Goal: Information Seeking & Learning: Learn about a topic

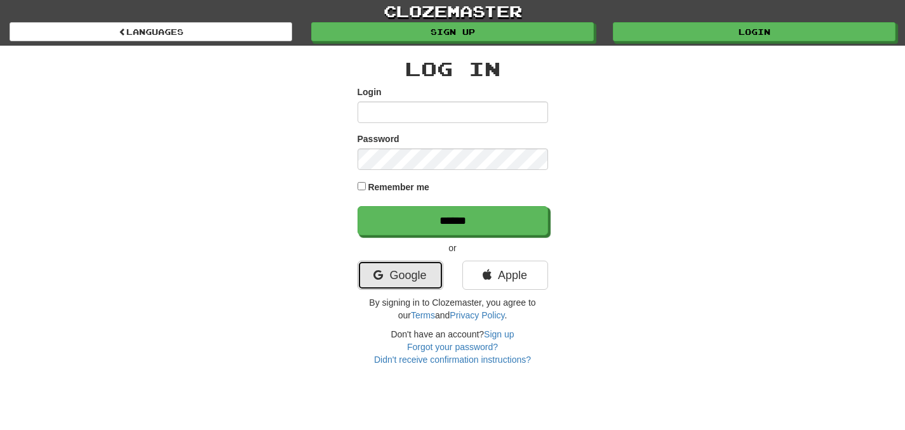
click at [408, 283] on link "Google" at bounding box center [400, 275] width 86 height 29
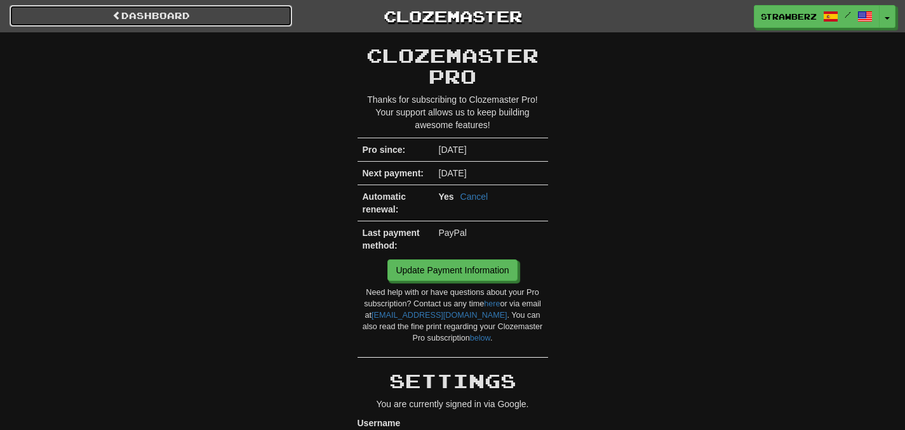
click at [189, 13] on link "Dashboard" at bounding box center [151, 16] width 282 height 22
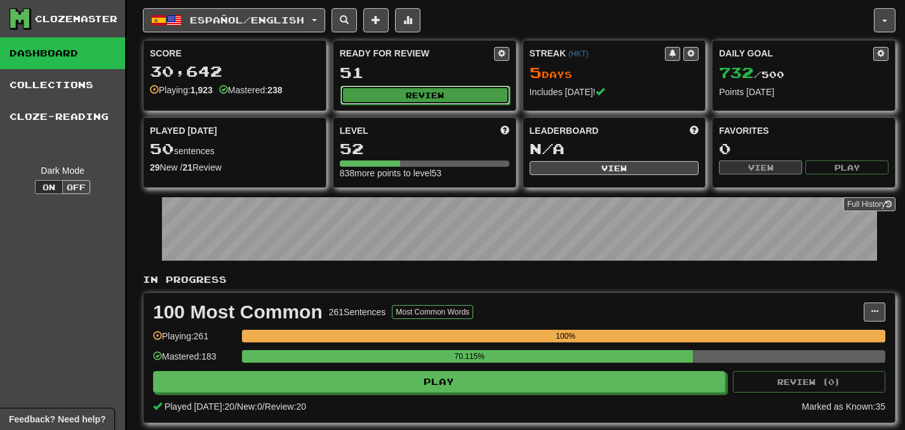
click at [390, 100] on button "Review" at bounding box center [424, 95] width 169 height 19
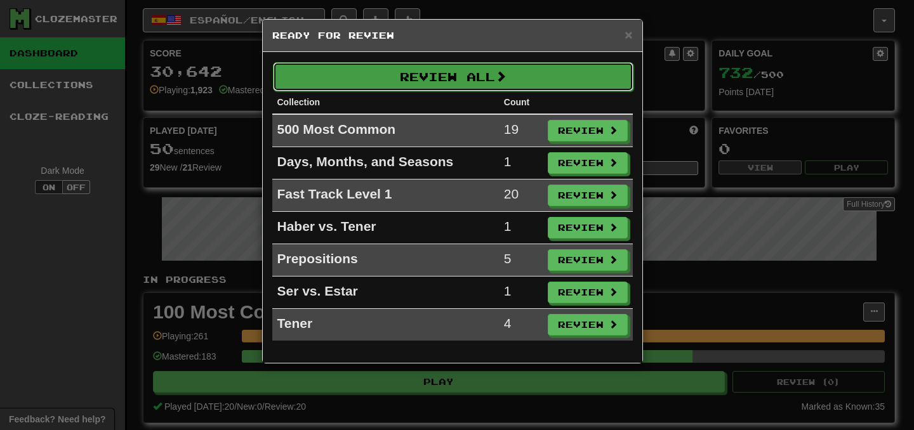
click at [521, 79] on button "Review All" at bounding box center [453, 76] width 361 height 29
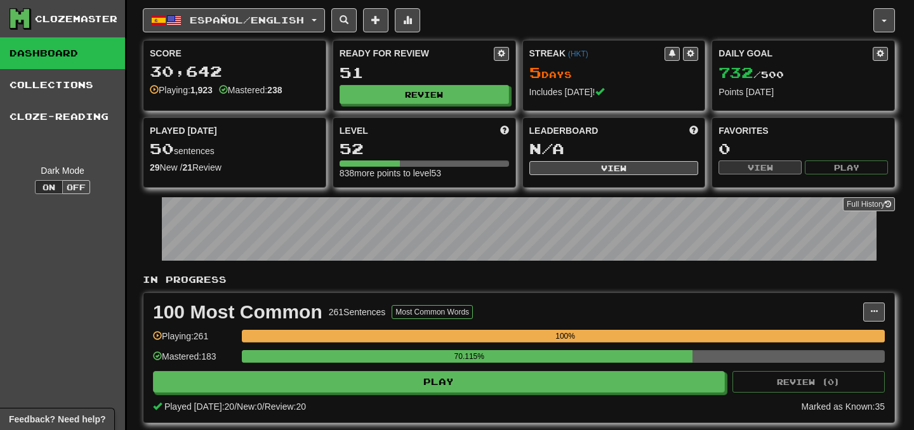
select select "***"
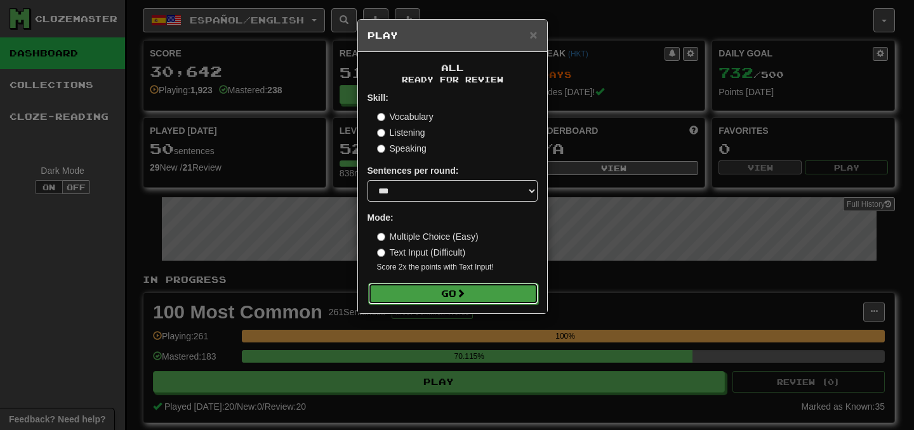
click at [413, 301] on button "Go" at bounding box center [453, 294] width 170 height 22
